Goal: Information Seeking & Learning: Check status

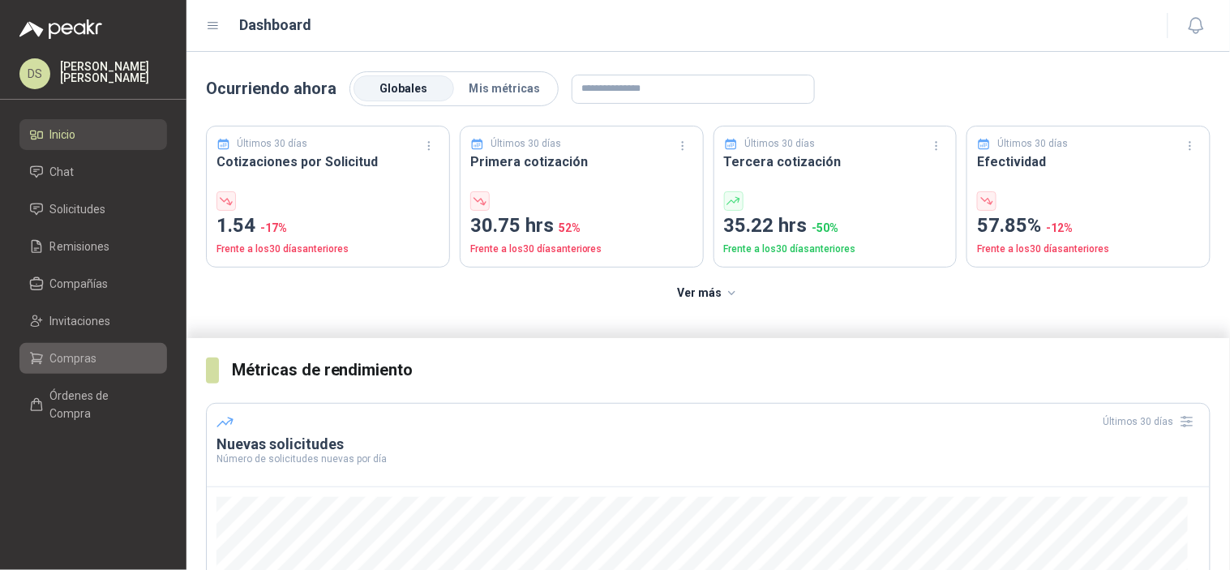
click at [69, 353] on span "Compras" at bounding box center [73, 358] width 47 height 18
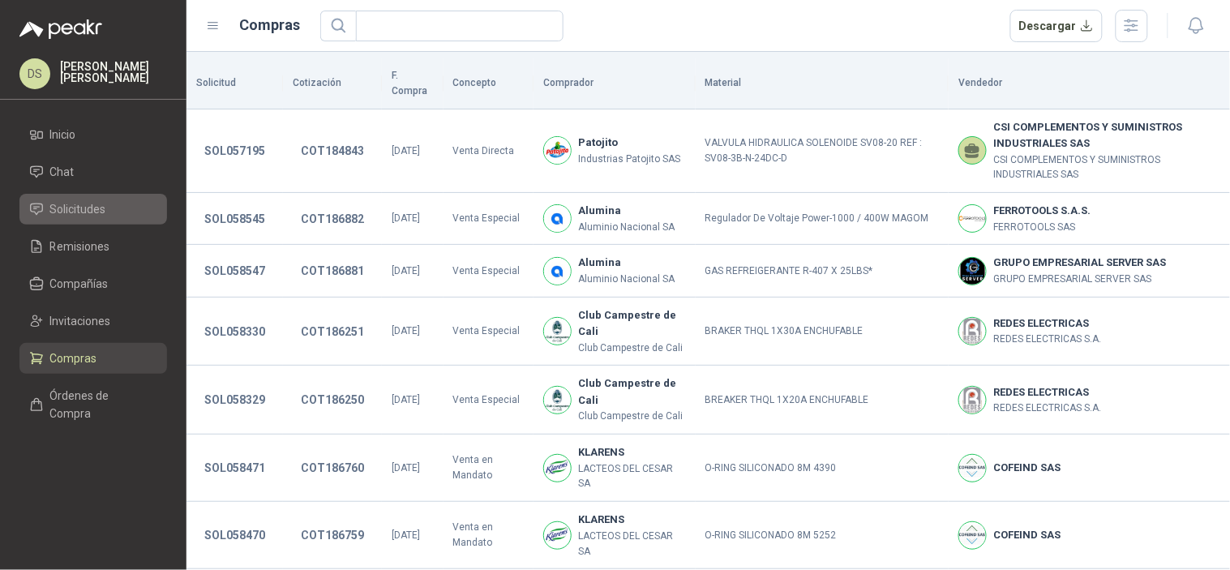
click at [98, 216] on span "Solicitudes" at bounding box center [78, 209] width 56 height 18
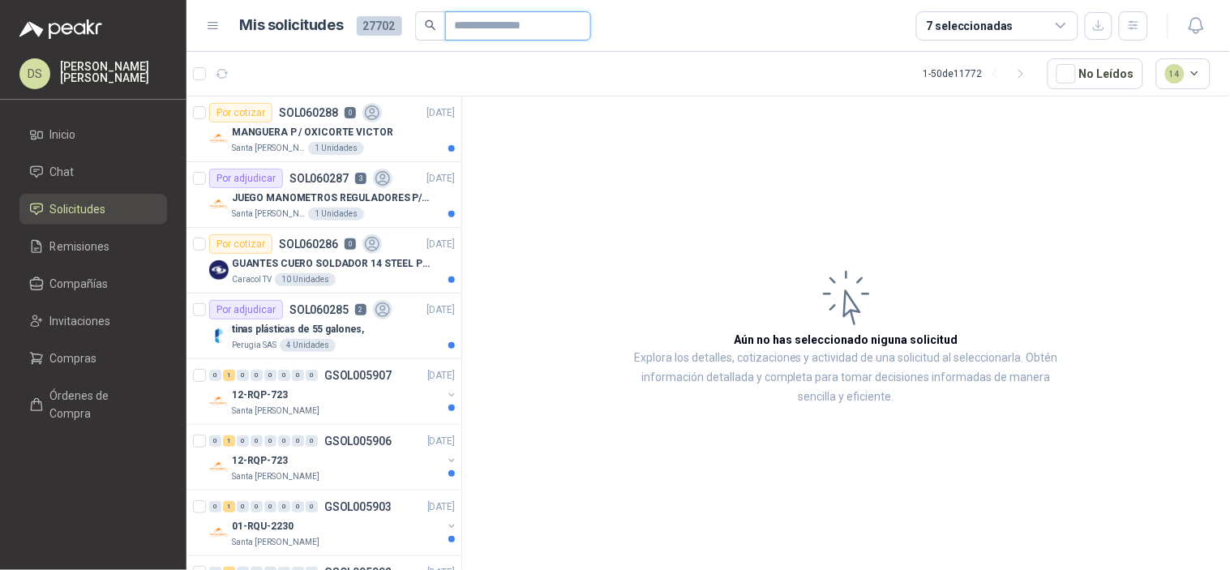
click at [483, 19] on input "text" at bounding box center [512, 26] width 114 height 28
paste input "*********"
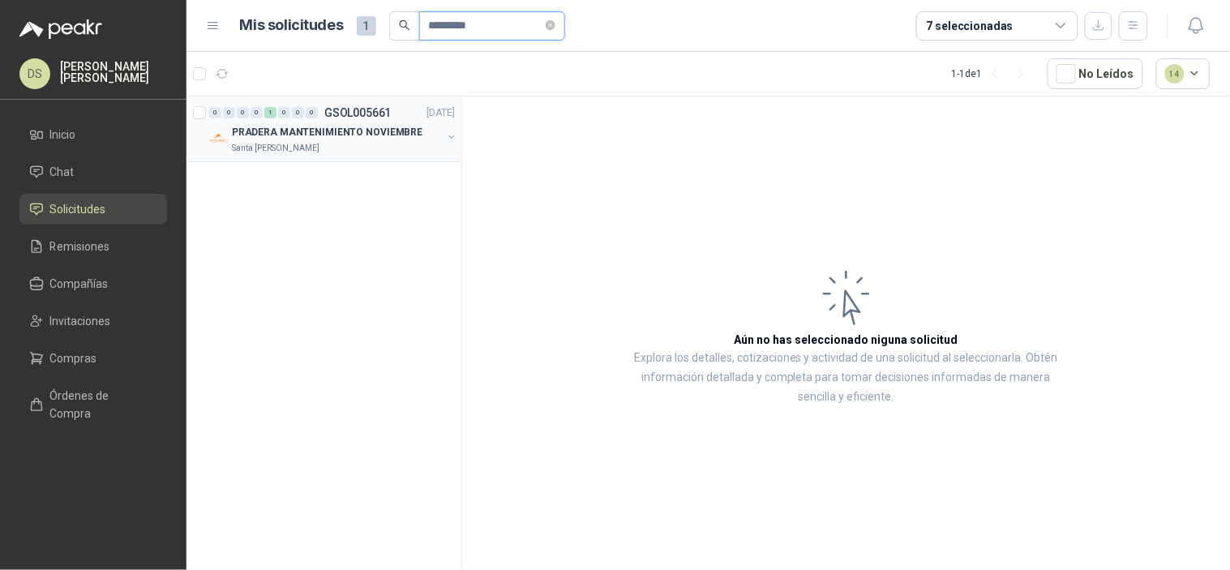
type input "*********"
click at [328, 143] on div "Santa [PERSON_NAME]" at bounding box center [337, 148] width 210 height 13
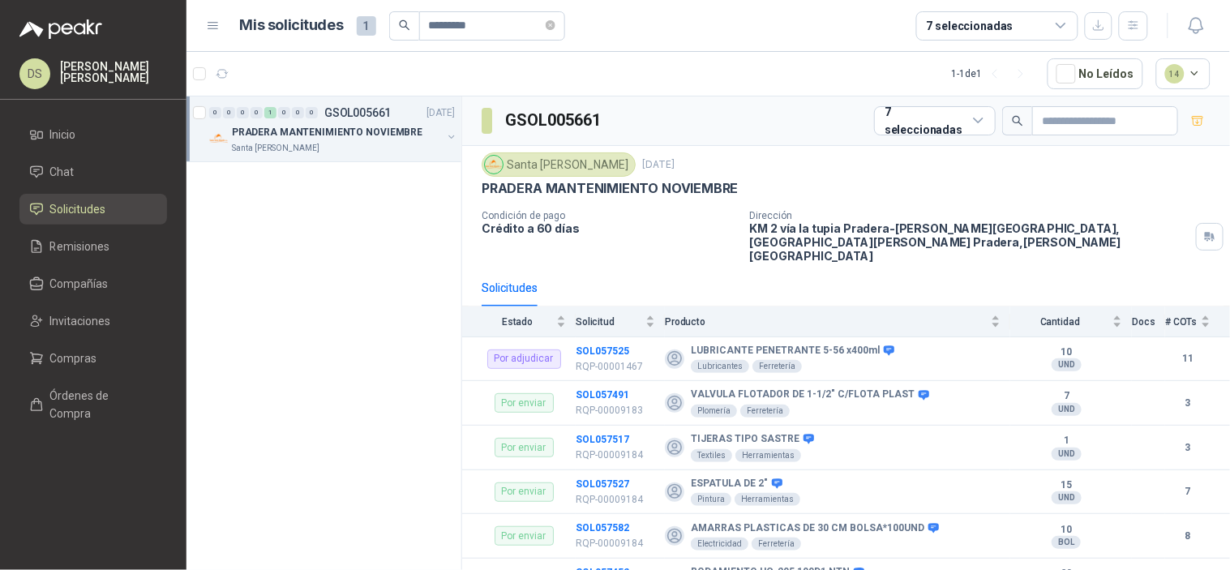
scroll to position [578, 0]
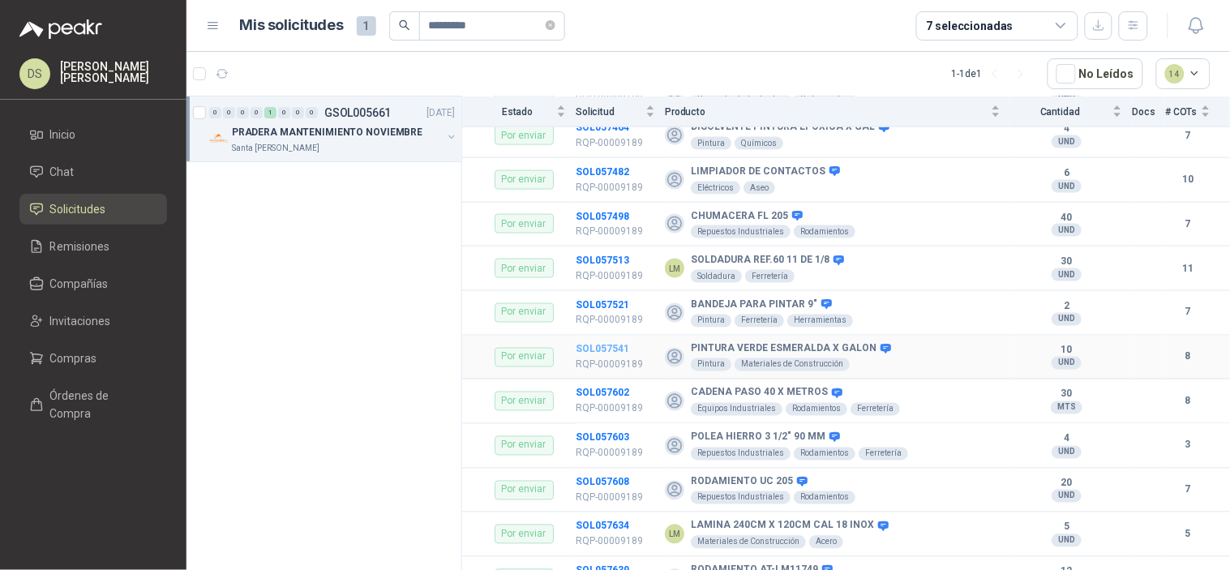
click at [595, 344] on b "SOL057541" at bounding box center [603, 349] width 54 height 11
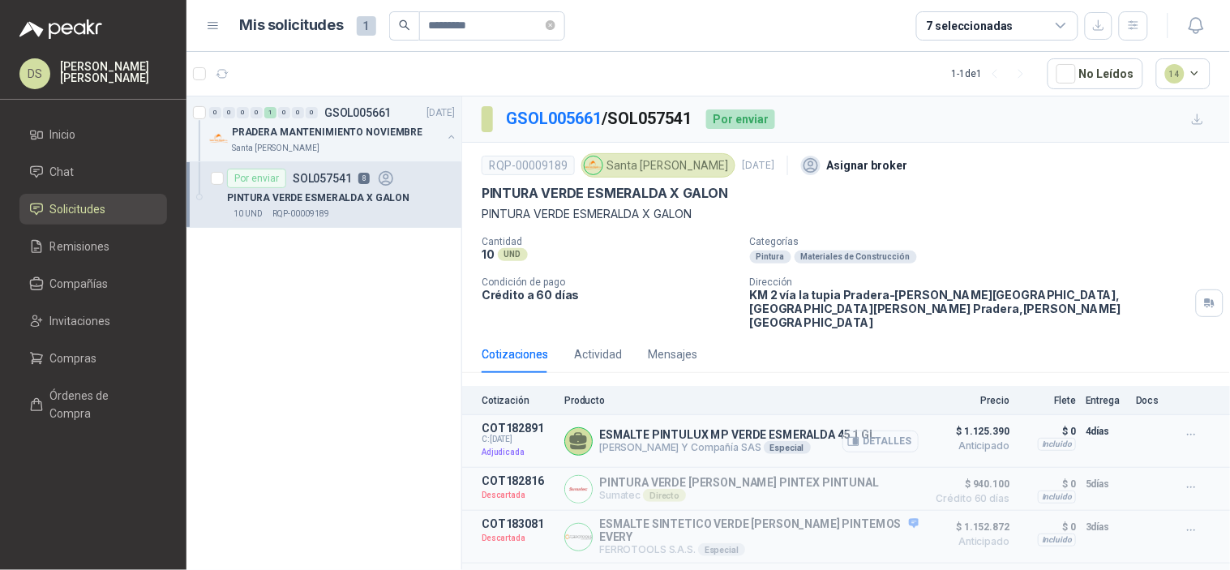
click at [865, 430] on button "Detalles" at bounding box center [880, 441] width 76 height 22
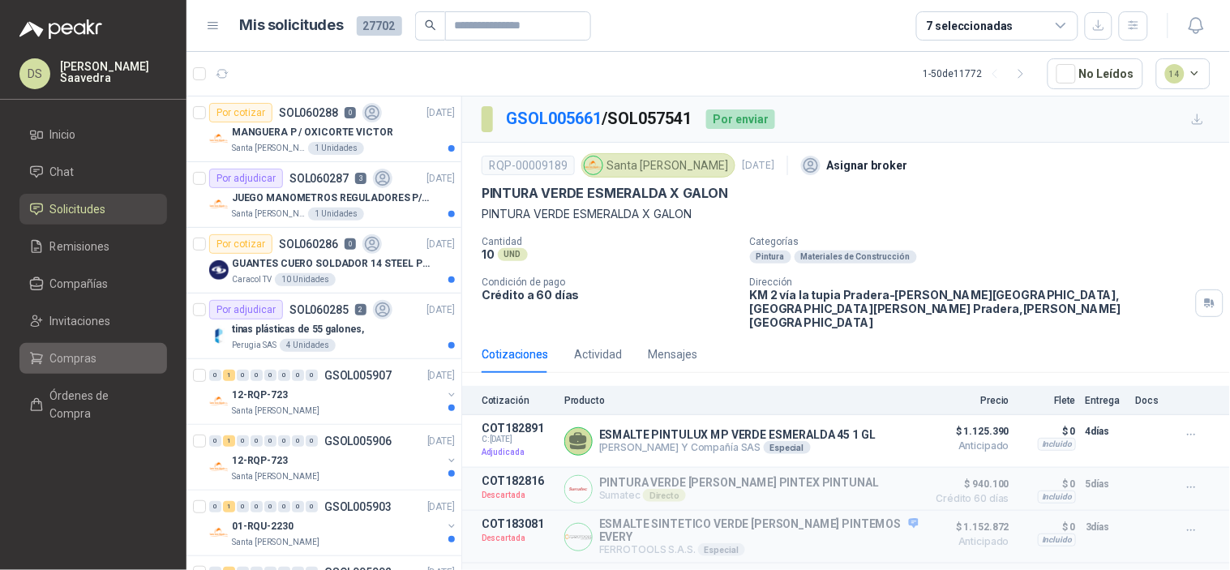
click at [88, 359] on span "Compras" at bounding box center [73, 358] width 47 height 18
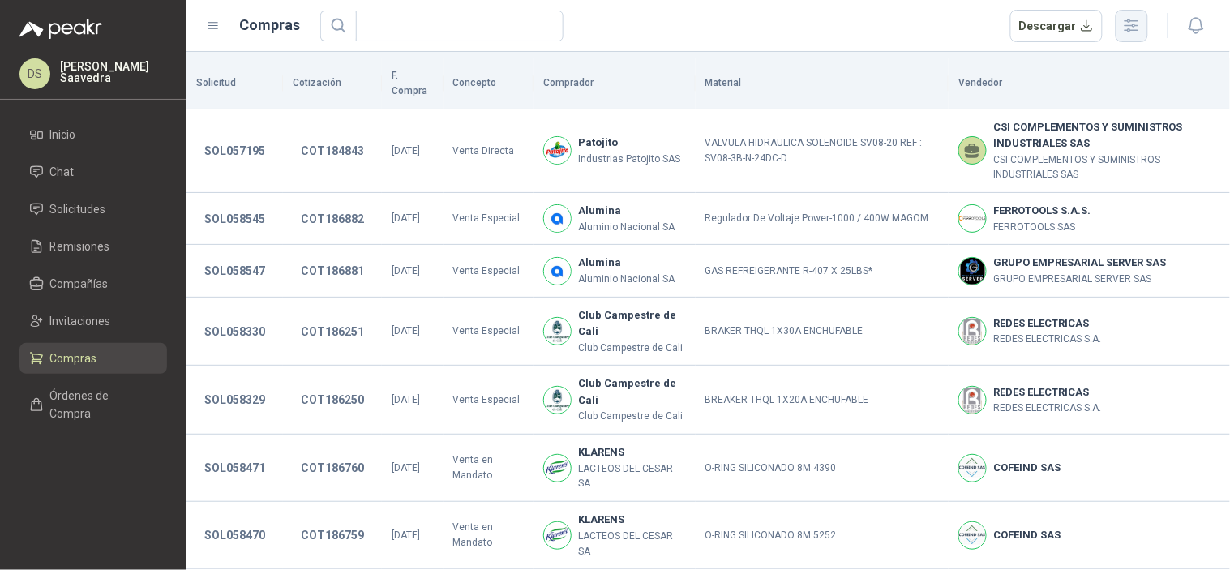
click at [1129, 27] on icon "button" at bounding box center [1131, 25] width 19 height 19
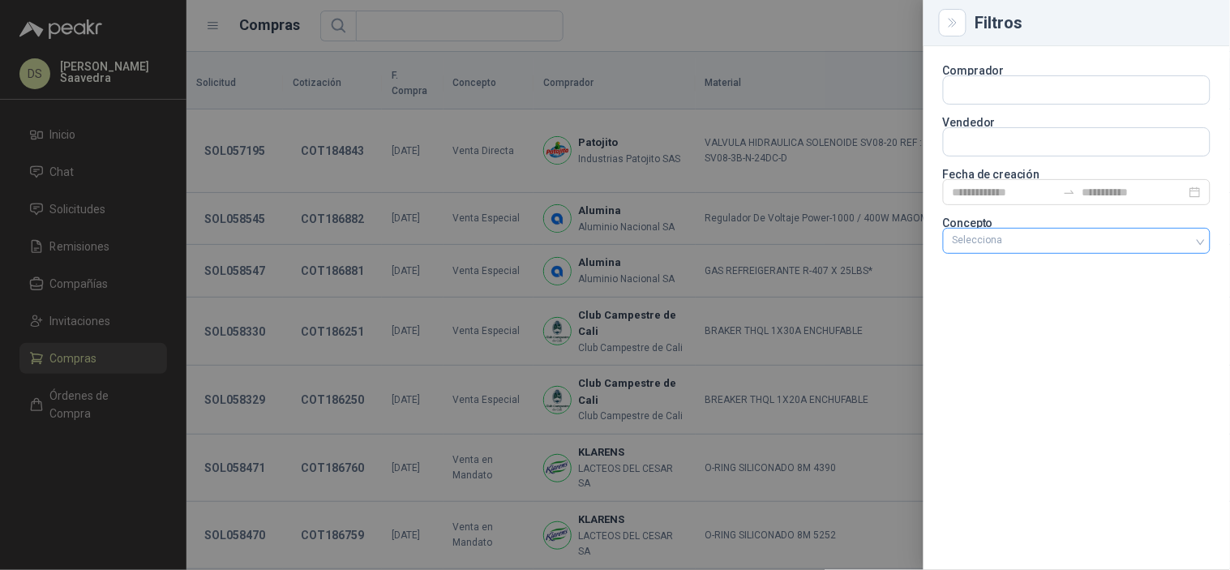
click at [1113, 237] on div "Selecciona" at bounding box center [1077, 241] width 268 height 26
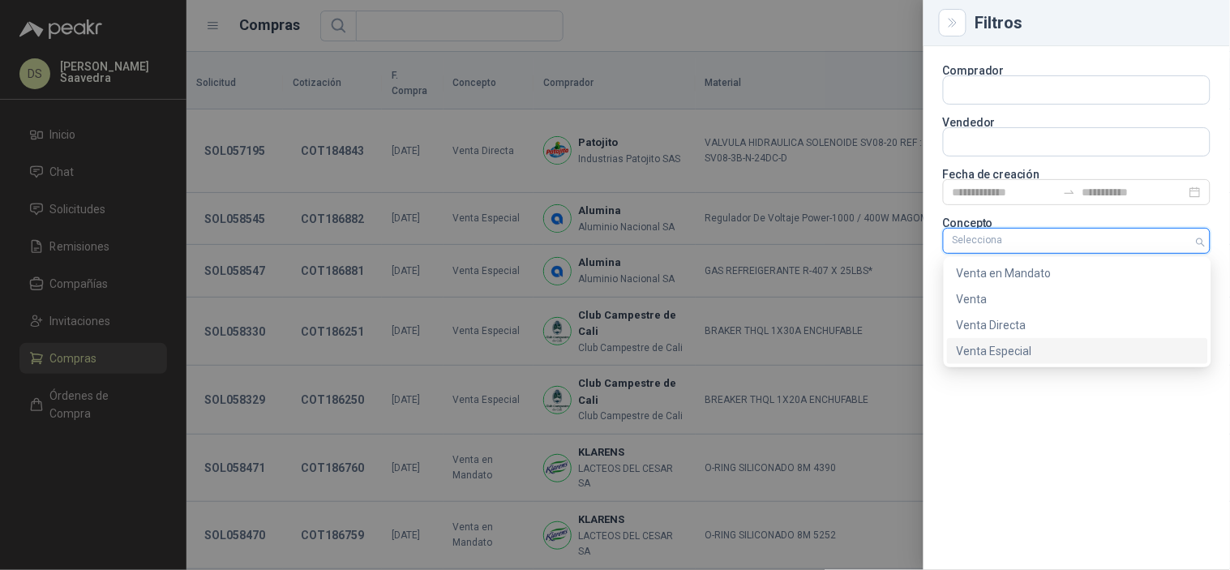
click at [1077, 346] on div "Venta Especial" at bounding box center [1078, 351] width 242 height 18
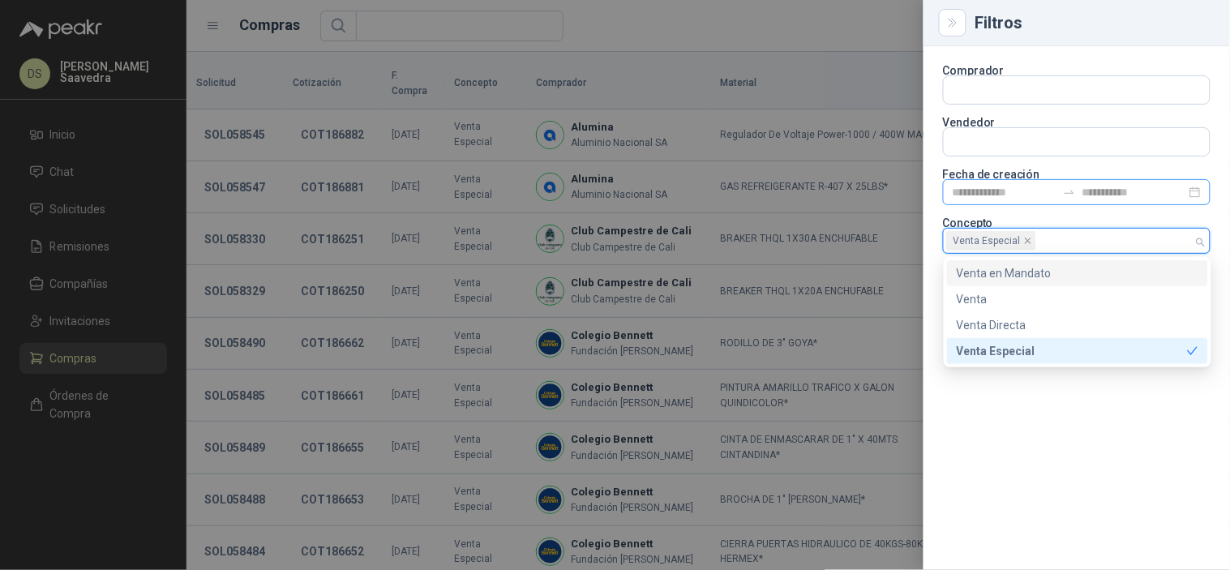
click at [1081, 199] on div at bounding box center [1077, 192] width 268 height 26
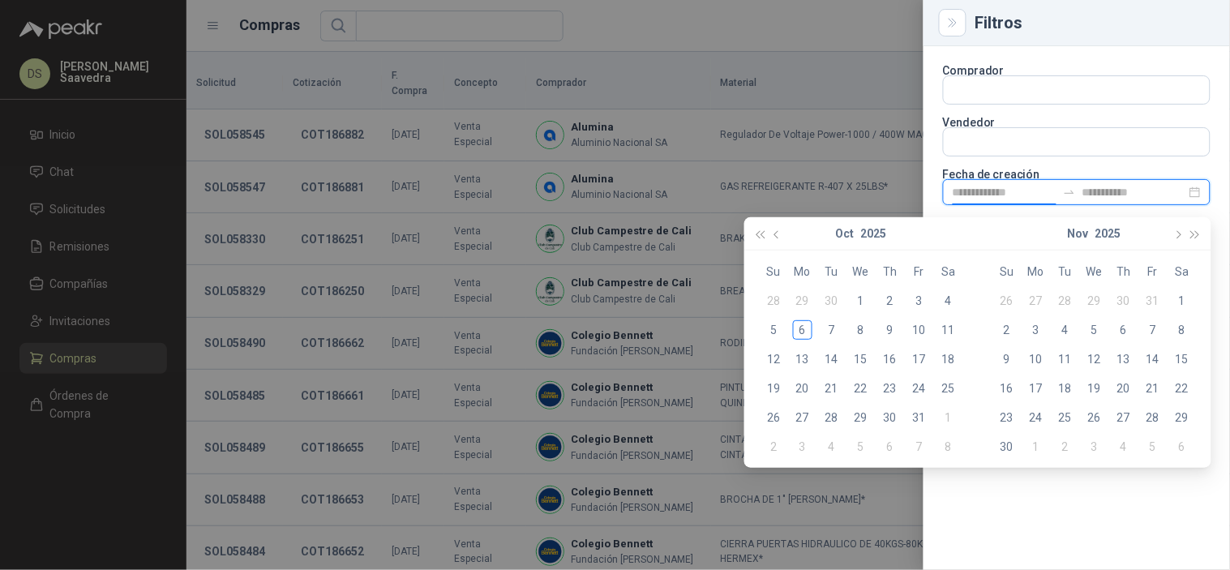
click at [1096, 191] on input at bounding box center [1134, 192] width 104 height 18
type input "**********"
click at [861, 296] on div "1" at bounding box center [860, 300] width 19 height 19
click at [798, 334] on div "6" at bounding box center [802, 329] width 19 height 19
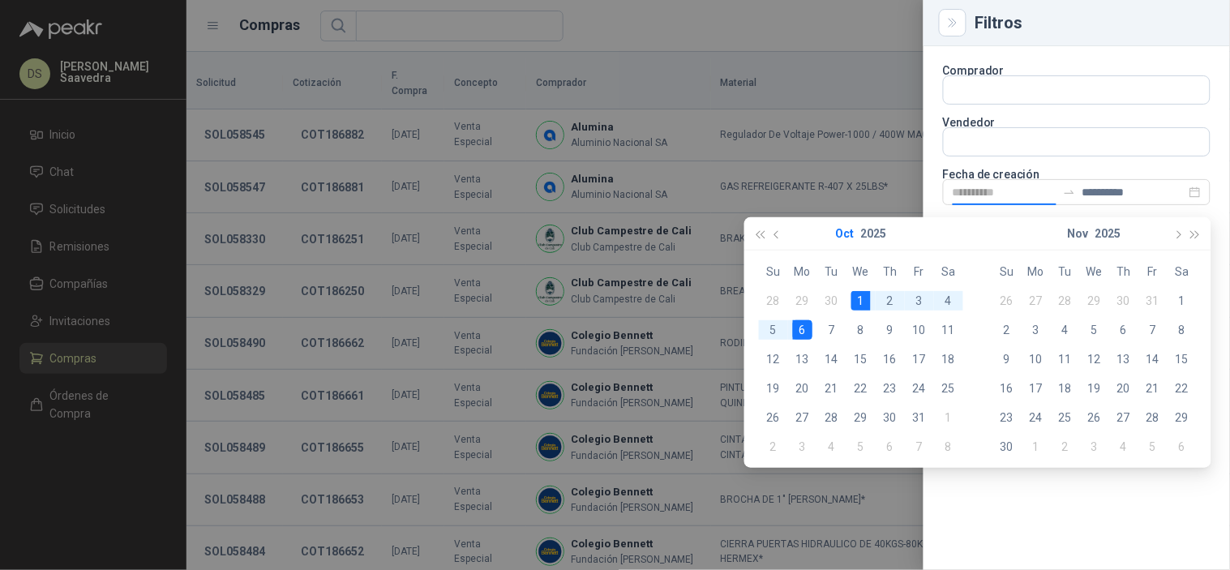
type input "**********"
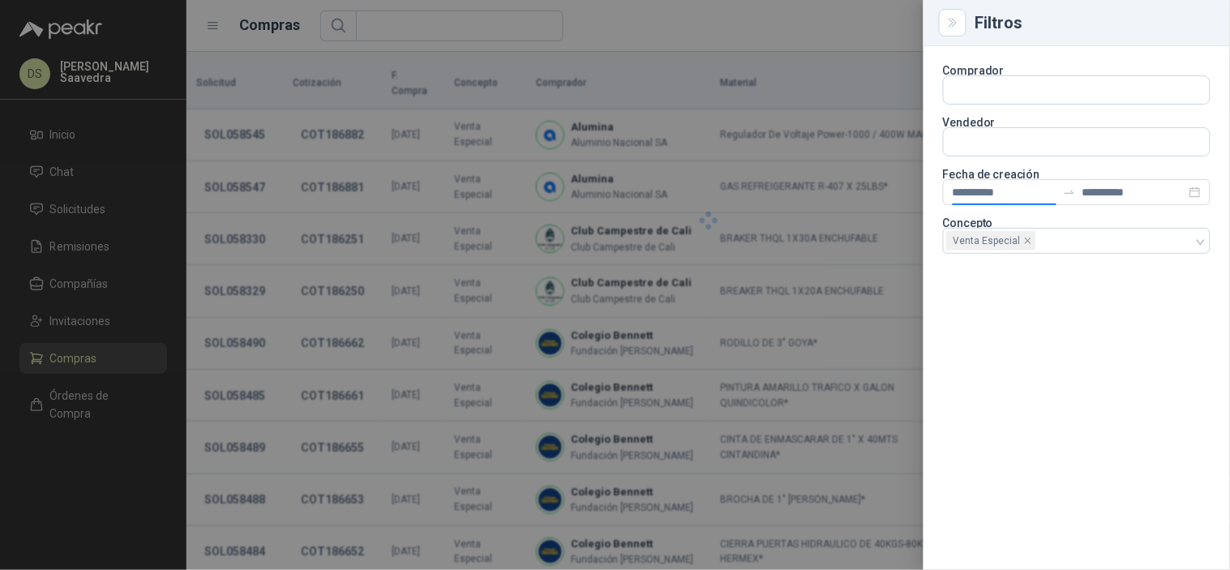
type input "**********"
click at [815, 32] on div at bounding box center [615, 285] width 1230 height 570
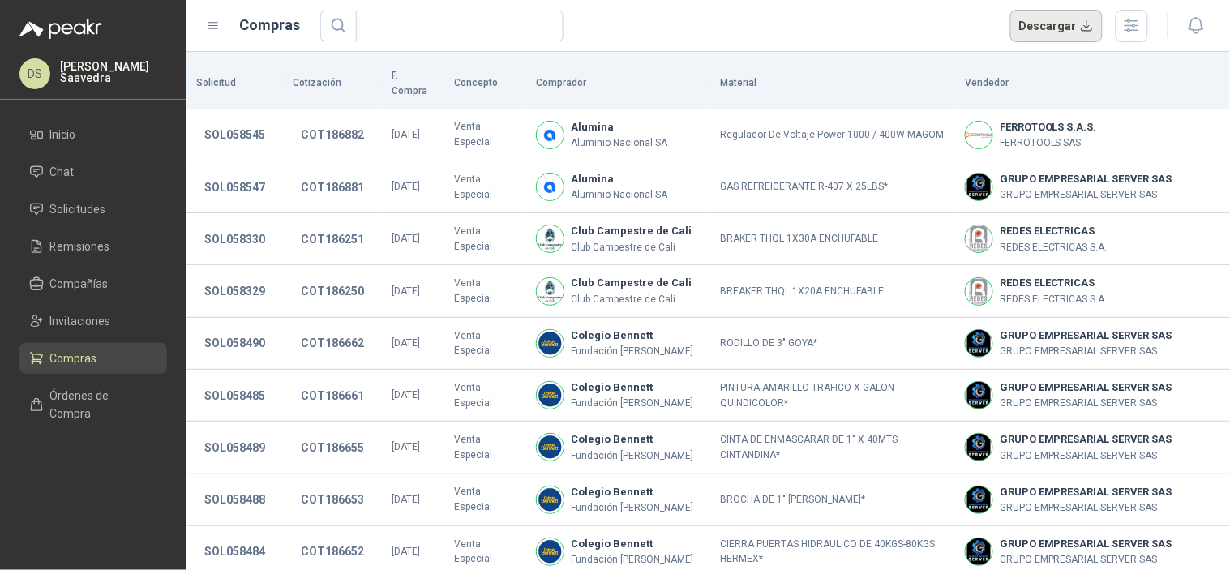
click at [1073, 23] on button "Descargar" at bounding box center [1056, 26] width 93 height 32
click at [752, 22] on div "Descargar" at bounding box center [734, 26] width 829 height 32
click at [99, 213] on span "Solicitudes" at bounding box center [78, 209] width 56 height 18
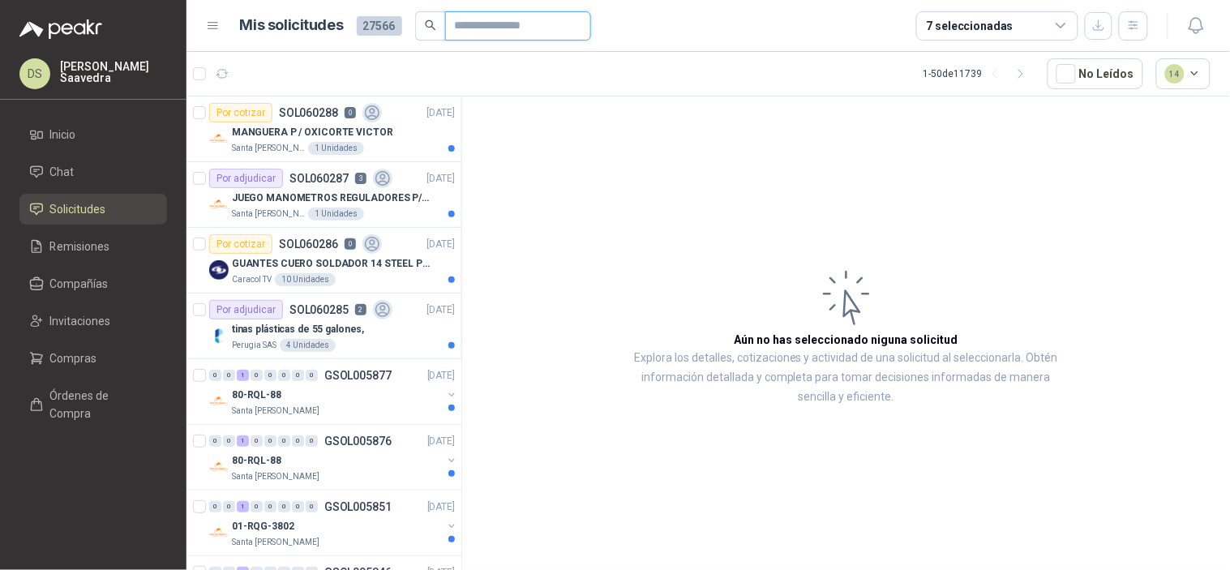
click at [489, 36] on input "text" at bounding box center [512, 26] width 114 height 28
paste input "*********"
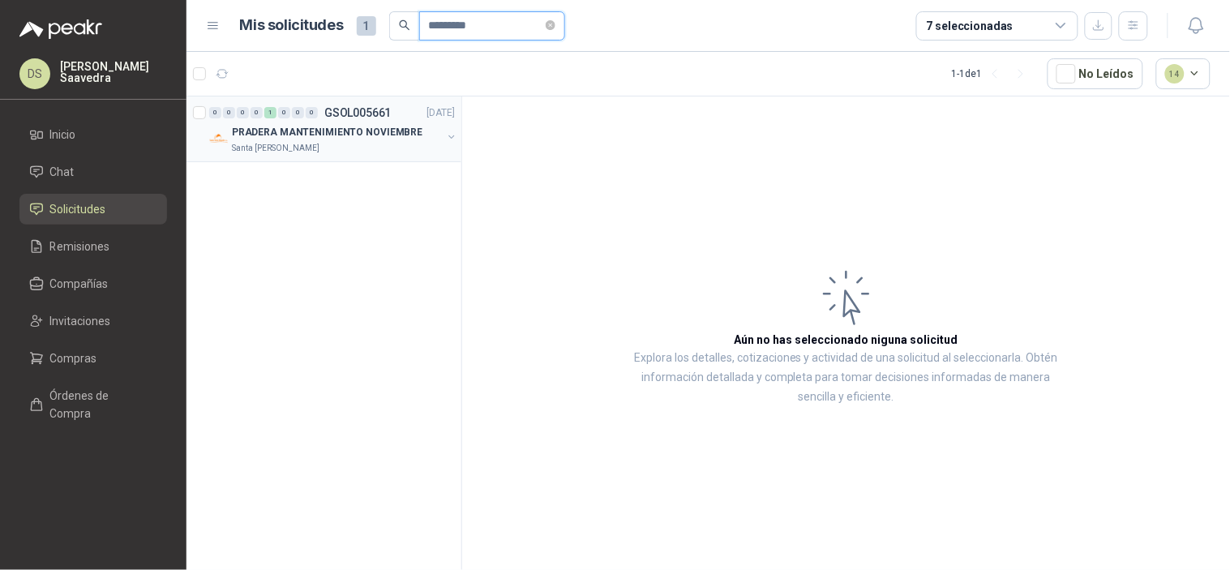
type input "*********"
click at [392, 135] on p "PRADERA MANTENIMIENTO NOVIEMBRE" at bounding box center [327, 132] width 191 height 15
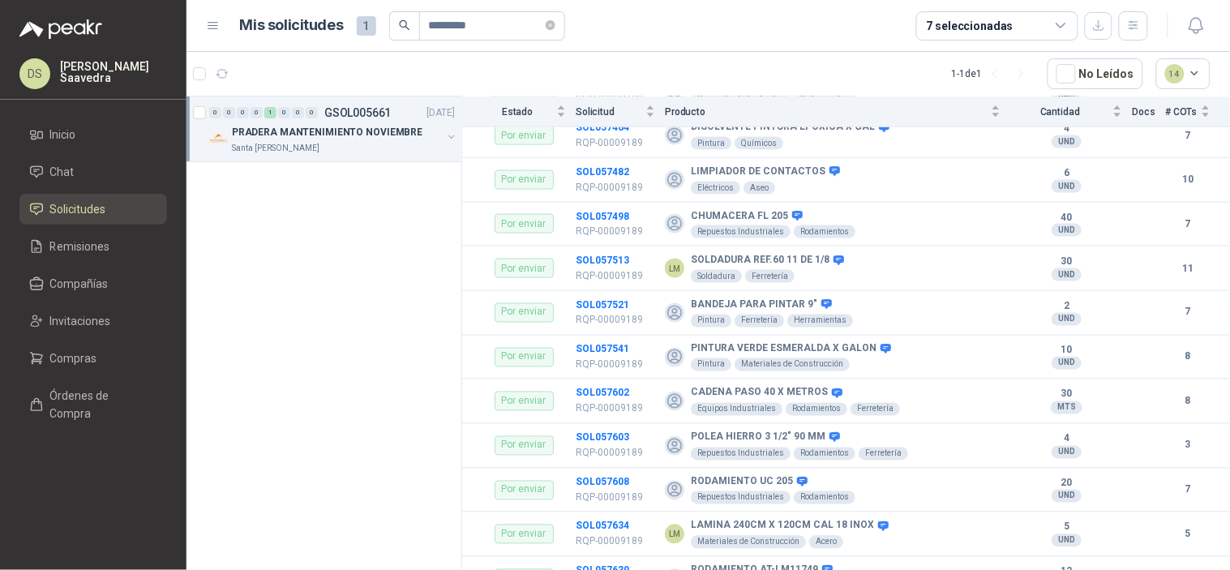
scroll to position [7147, 0]
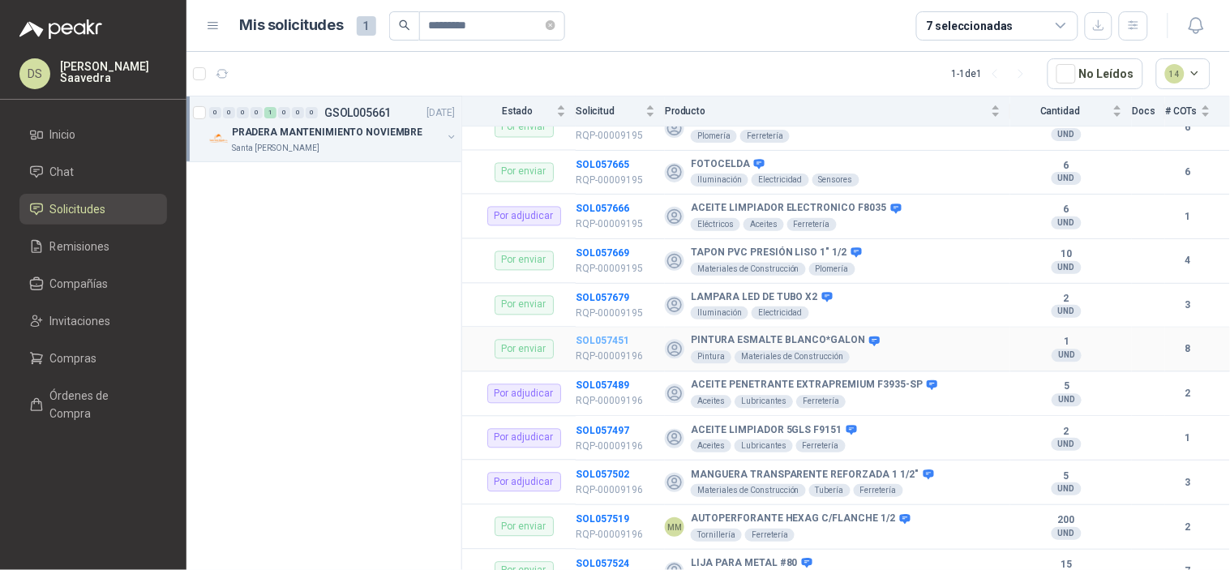
click at [595, 338] on b "SOL057451" at bounding box center [603, 341] width 54 height 11
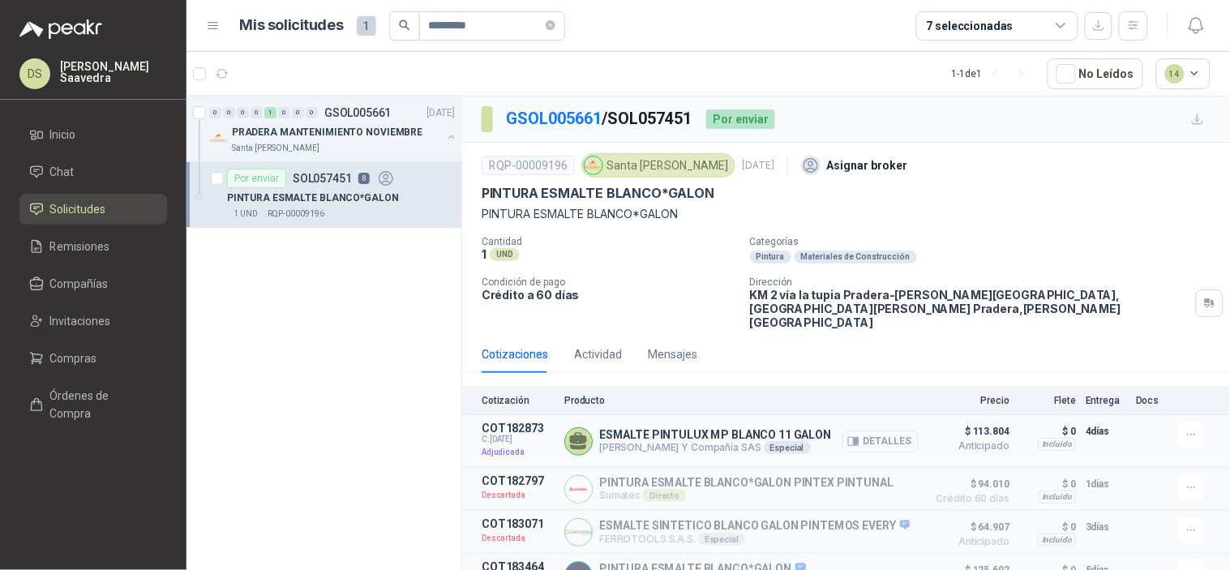
click at [868, 430] on button "Detalles" at bounding box center [880, 441] width 76 height 22
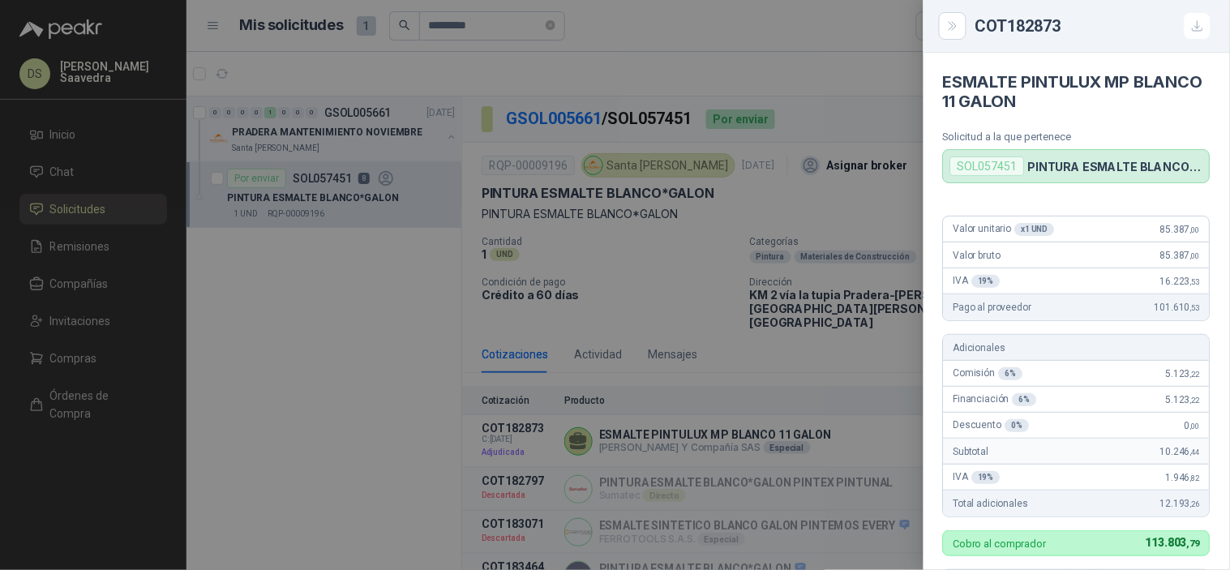
click at [789, 71] on div at bounding box center [615, 285] width 1230 height 570
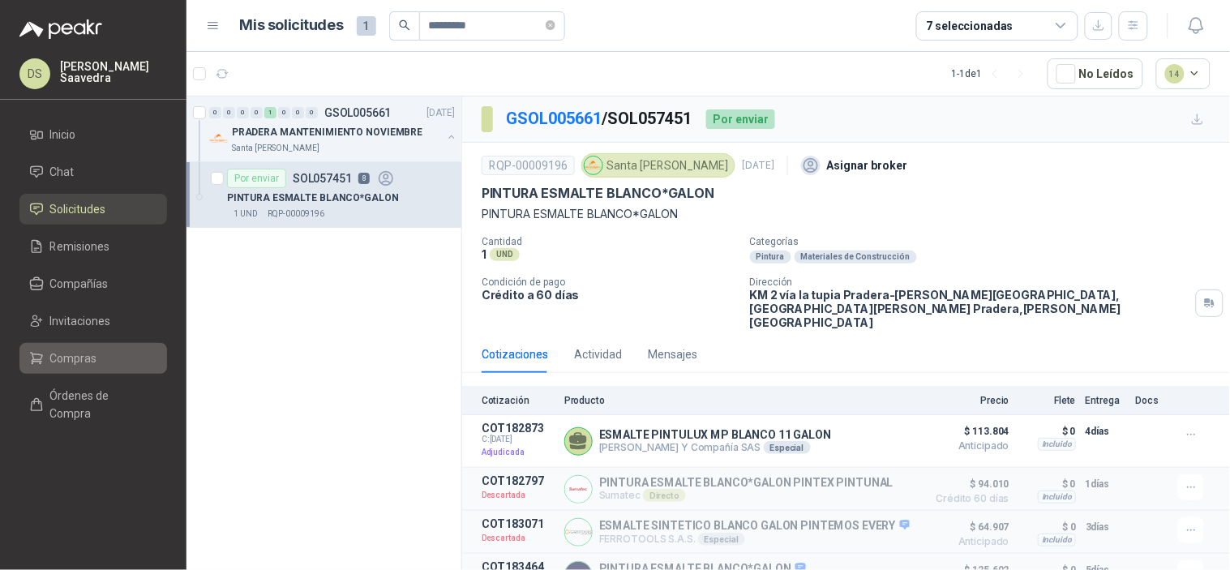
click at [82, 361] on span "Compras" at bounding box center [73, 358] width 47 height 18
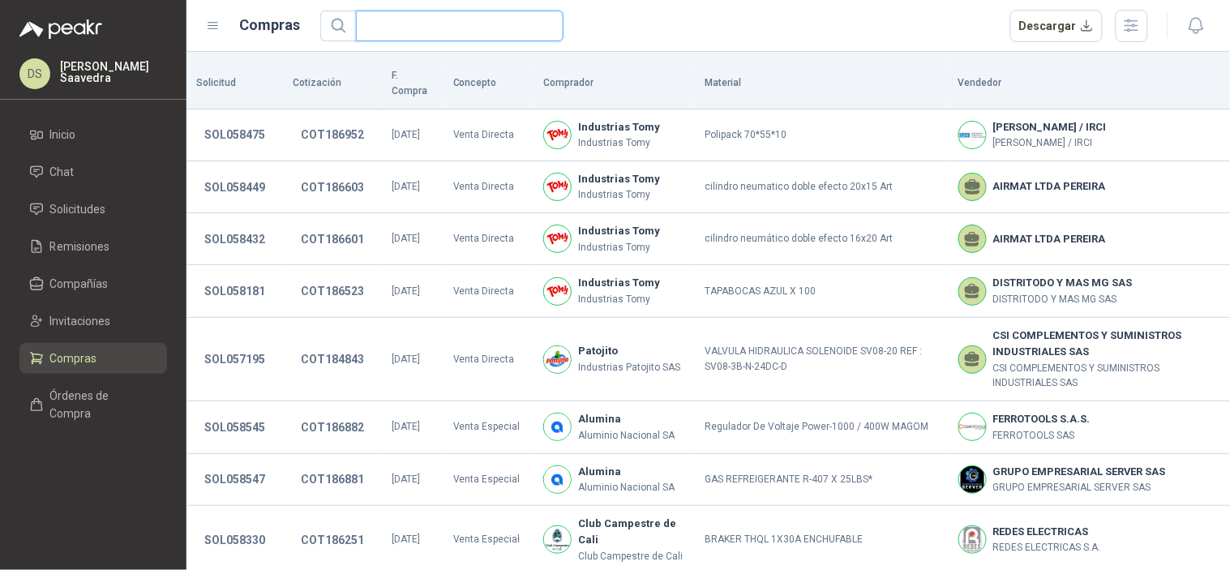
click at [511, 19] on input "text" at bounding box center [453, 25] width 175 height 29
click at [1144, 20] on button "button" at bounding box center [1132, 26] width 32 height 32
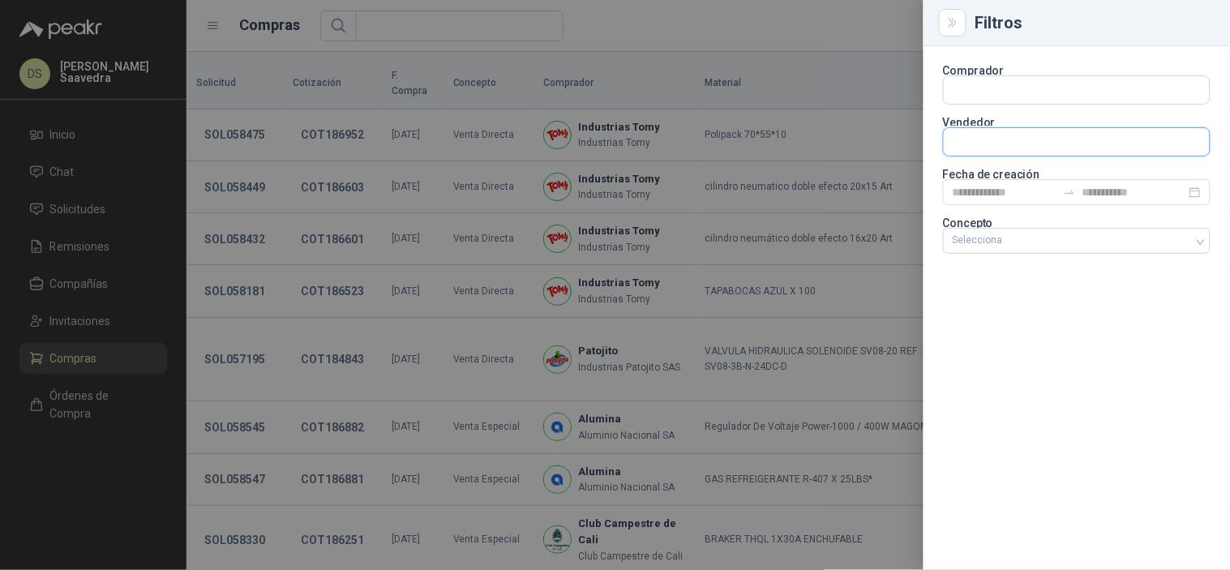
click at [1042, 152] on input "text" at bounding box center [1077, 142] width 266 height 28
type input "*"
click at [998, 93] on input "text" at bounding box center [1077, 90] width 266 height 28
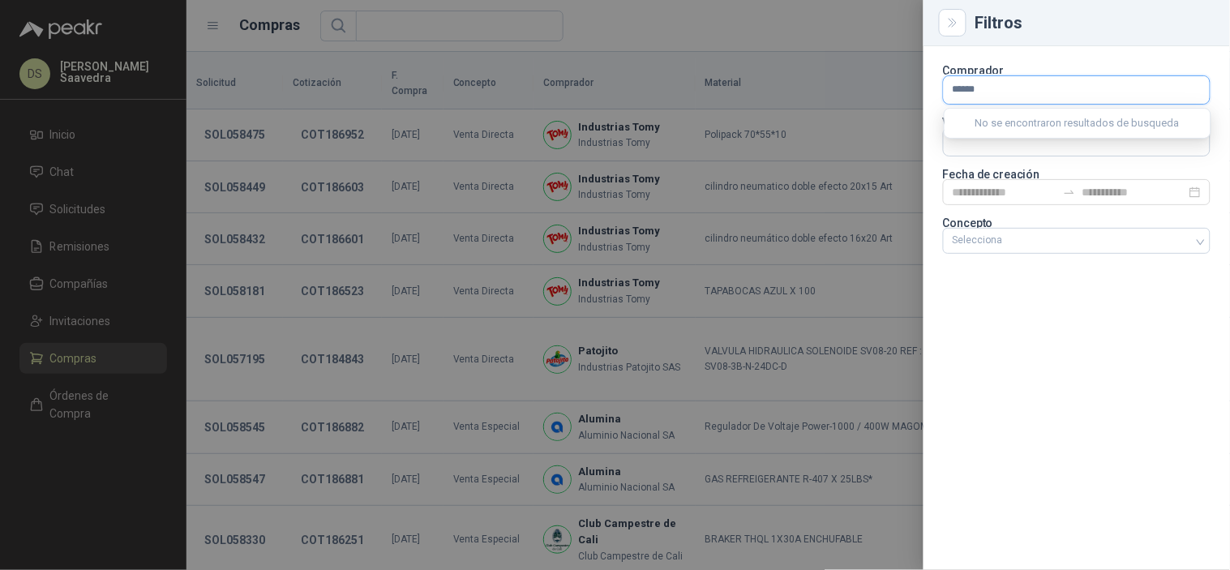
type input "*******"
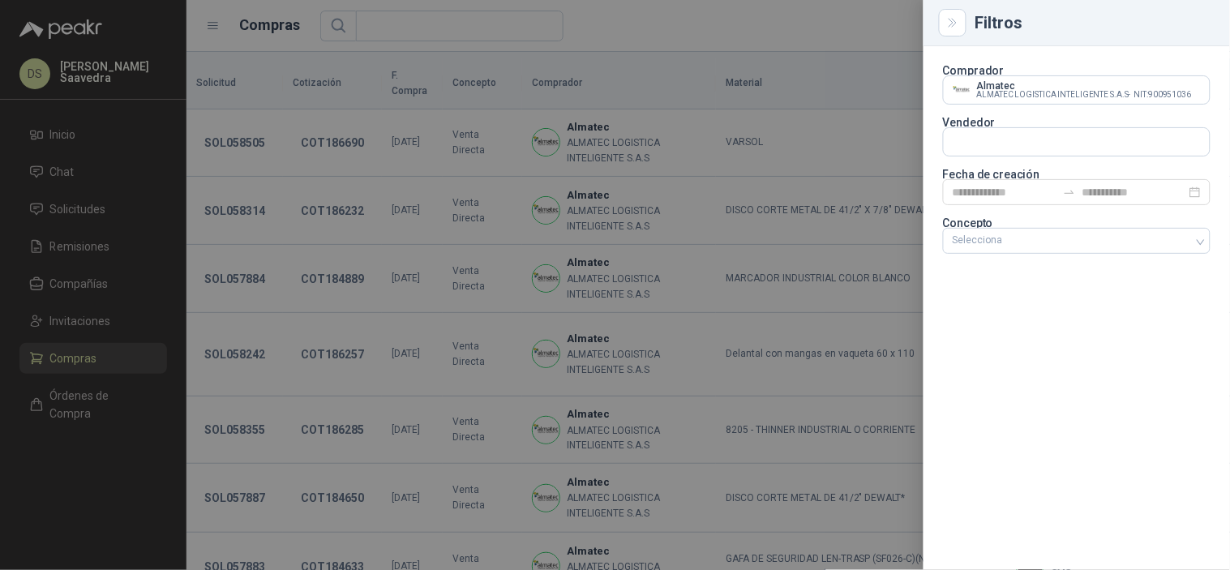
click at [819, 25] on div at bounding box center [615, 285] width 1230 height 570
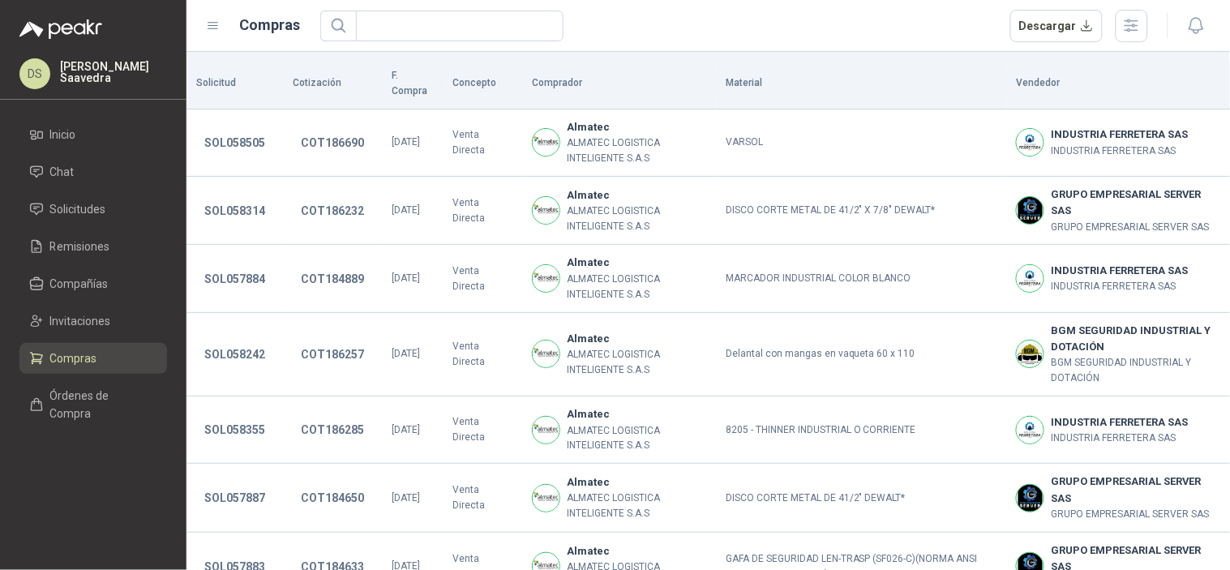
click at [1137, 22] on icon "button" at bounding box center [1131, 25] width 19 height 19
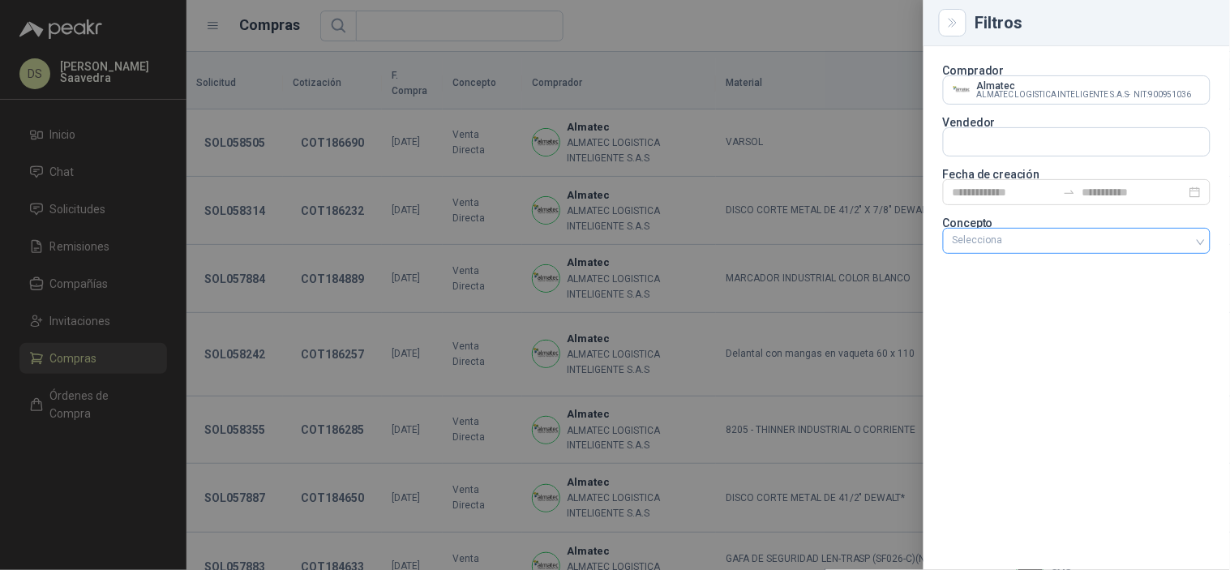
click at [1144, 239] on div at bounding box center [1068, 240] width 244 height 11
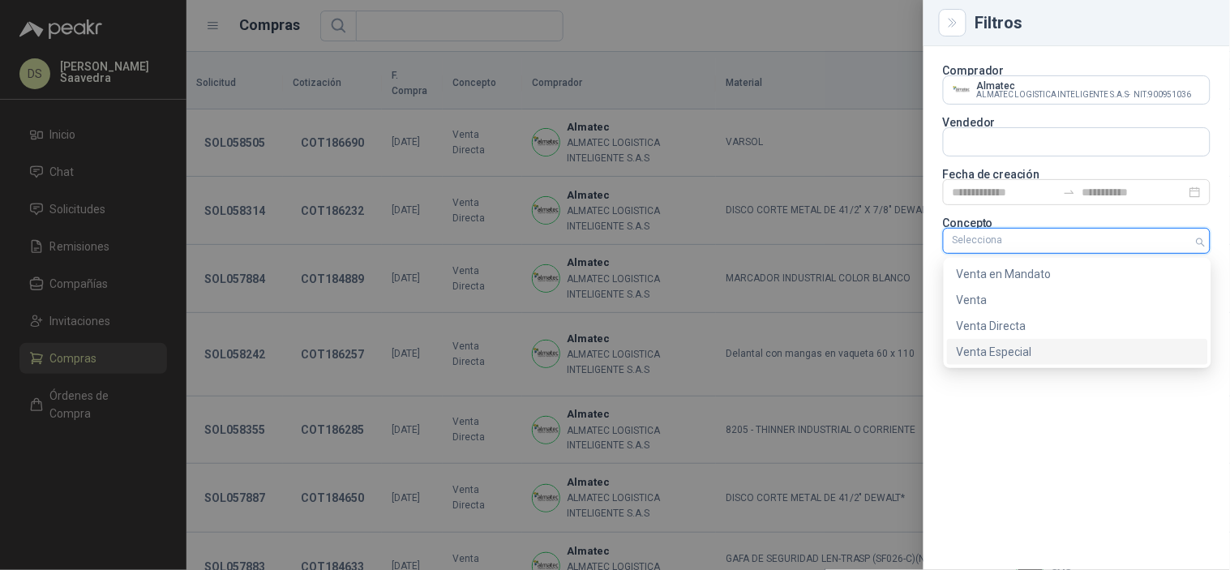
click at [1046, 353] on div "Venta Especial" at bounding box center [1078, 352] width 242 height 18
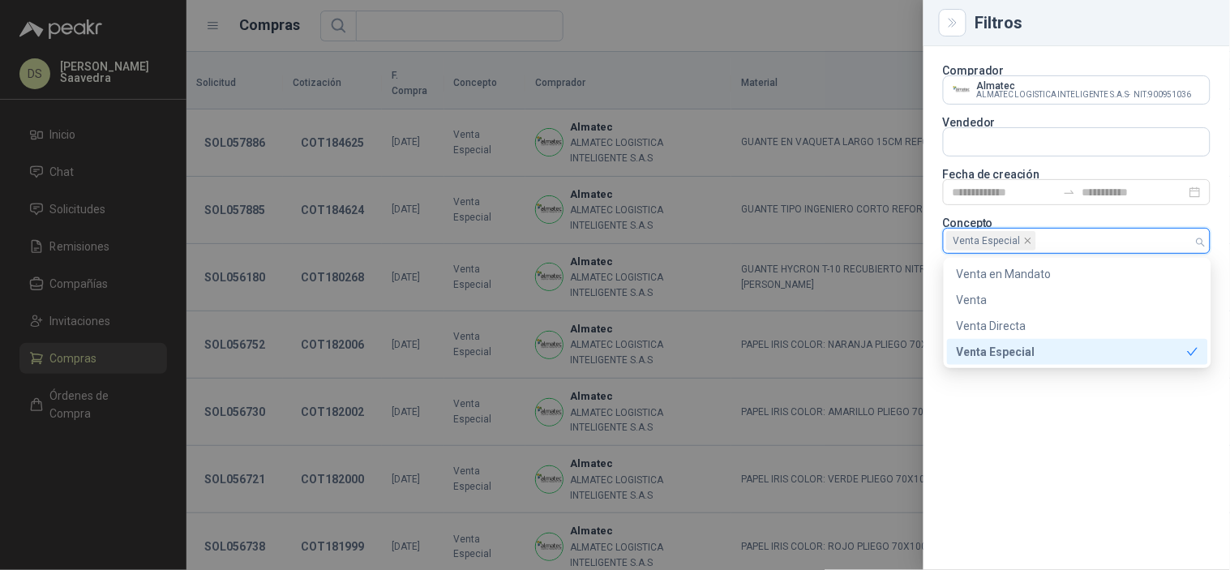
click at [717, 37] on div at bounding box center [615, 285] width 1230 height 570
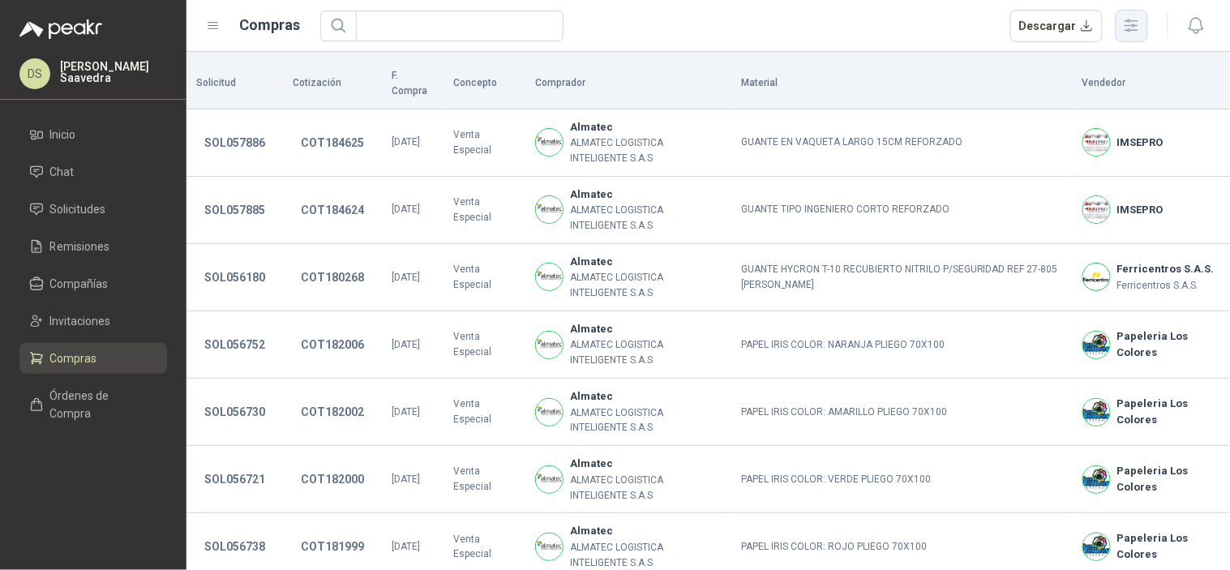
click at [1132, 16] on icon "button" at bounding box center [1131, 25] width 19 height 19
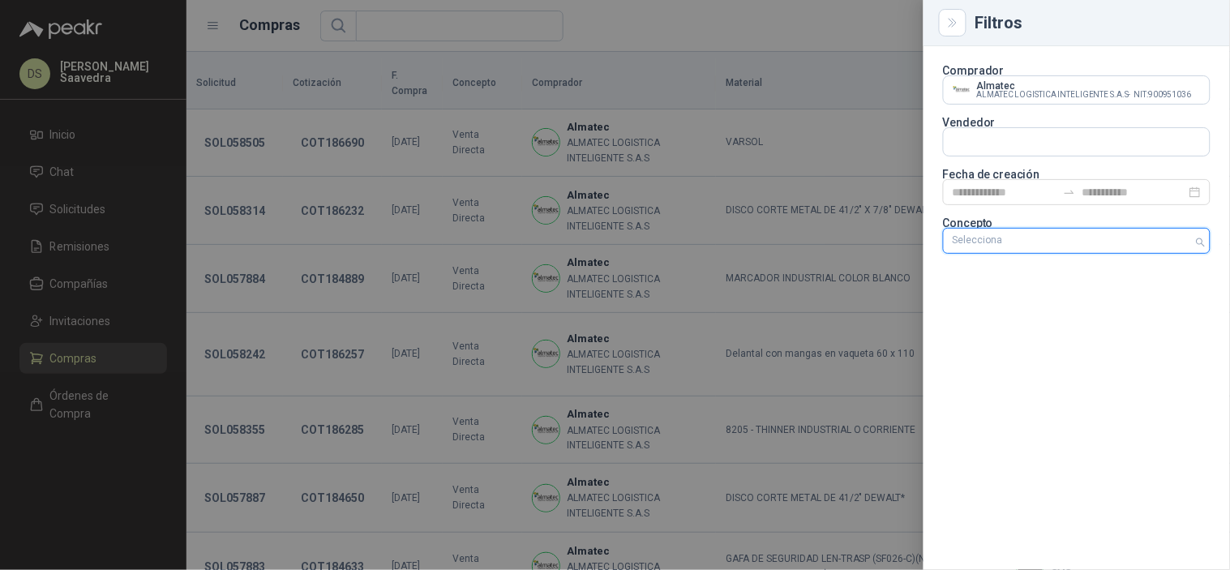
click at [1196, 241] on div "Selecciona" at bounding box center [1077, 241] width 268 height 26
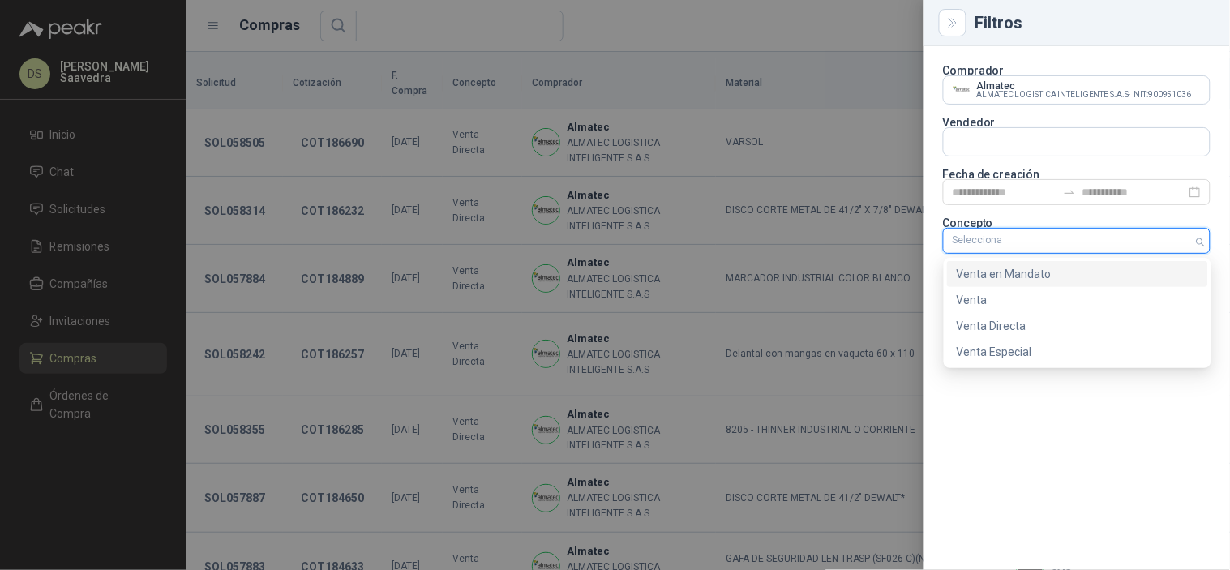
click at [1104, 272] on div "Venta en Mandato" at bounding box center [1078, 274] width 242 height 18
click at [1056, 357] on div "Venta Especial" at bounding box center [1078, 352] width 242 height 18
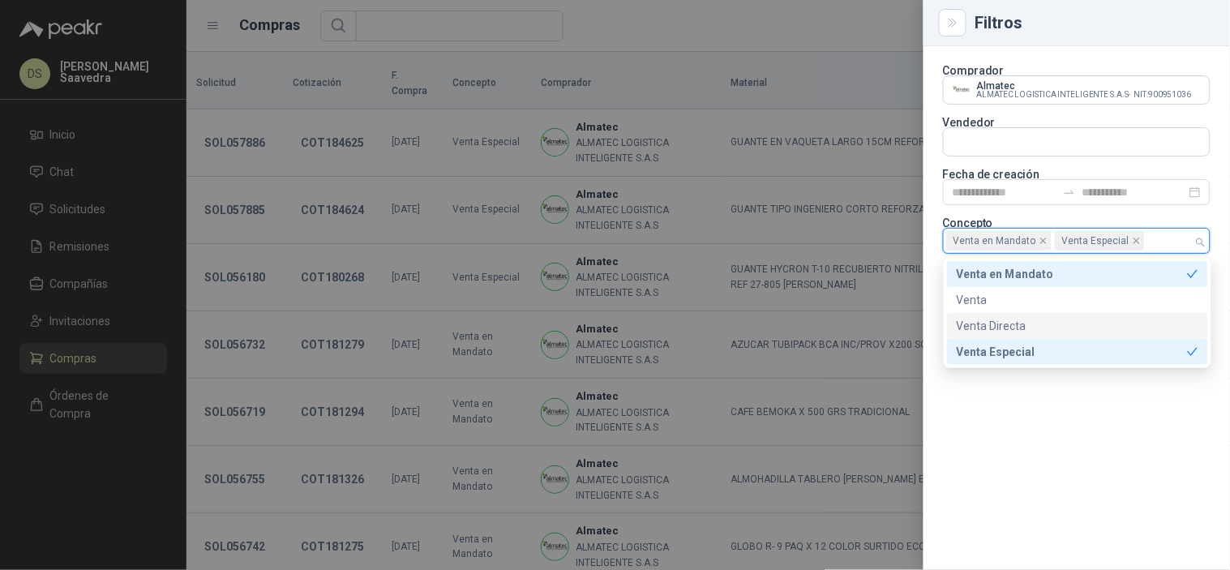
click at [816, 2] on div at bounding box center [615, 285] width 1230 height 570
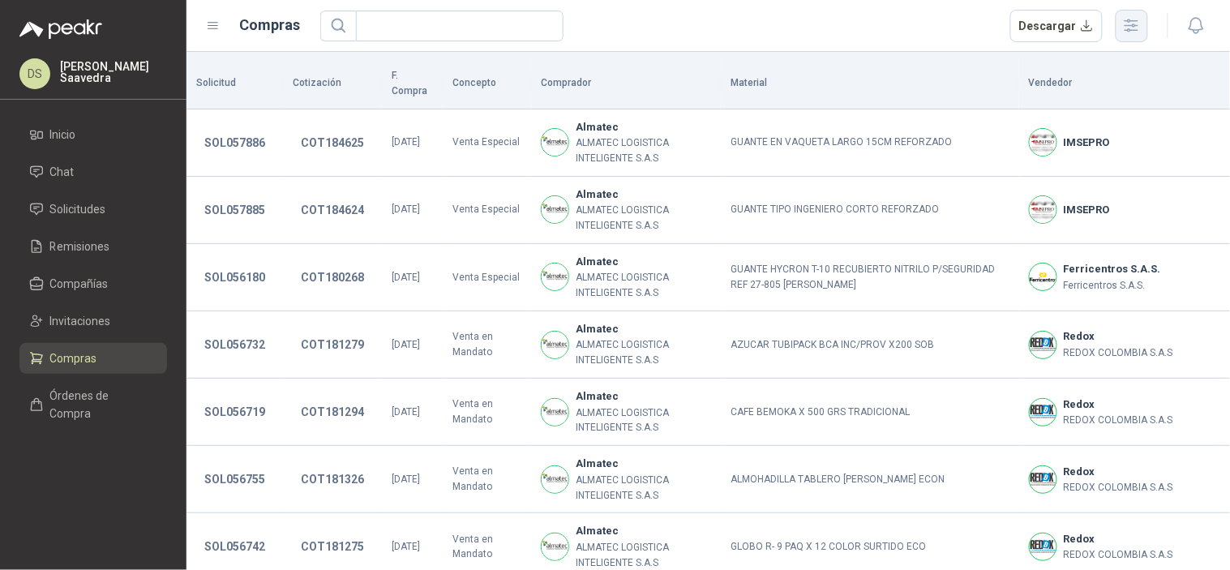
click at [1128, 27] on icon "button" at bounding box center [1131, 25] width 19 height 19
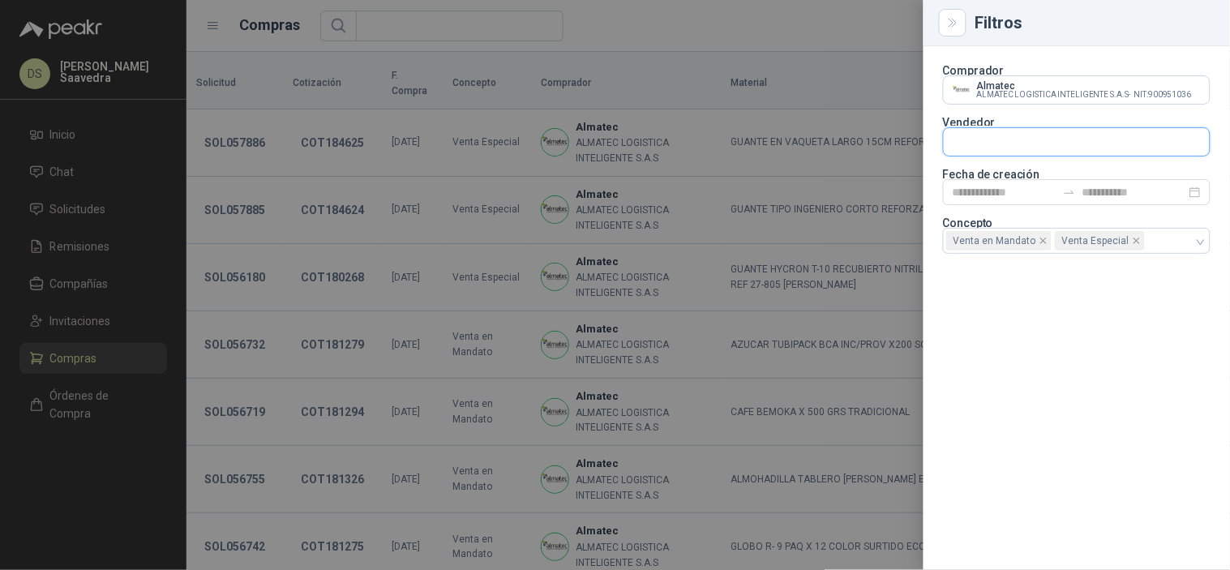
click at [1025, 139] on input "text" at bounding box center [1077, 142] width 266 height 28
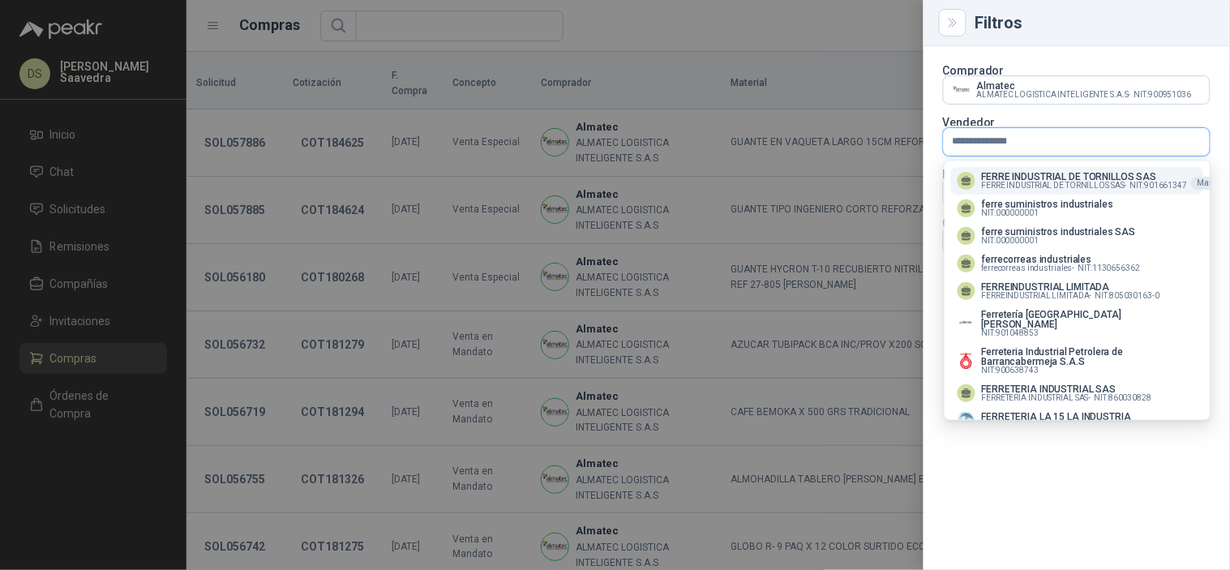
type input "**********"
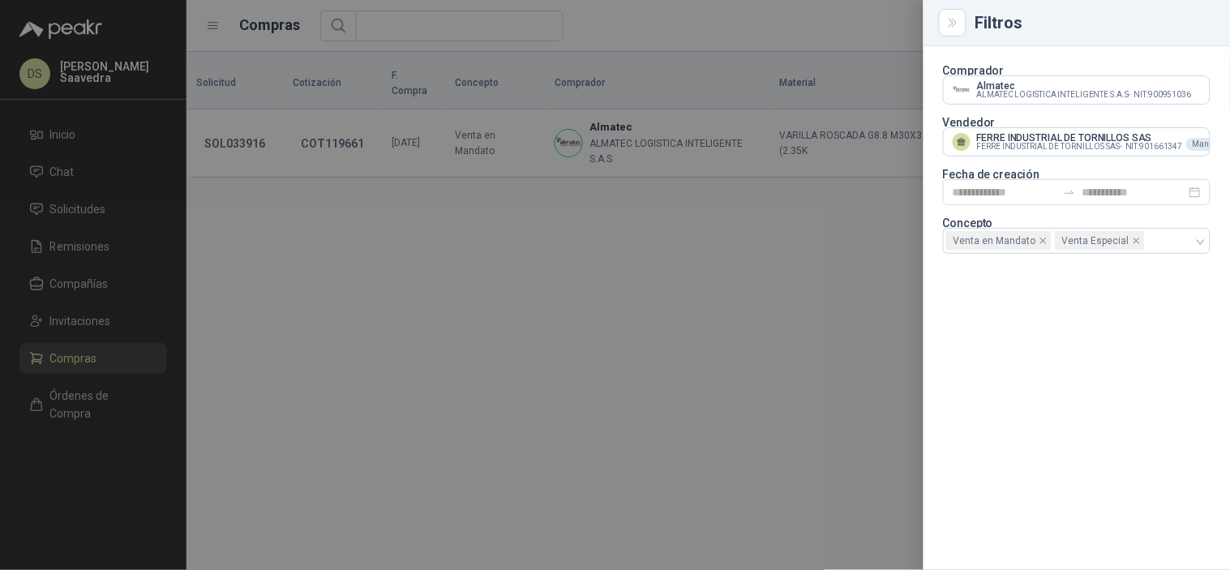
click at [849, 196] on div at bounding box center [615, 285] width 1230 height 570
